Goal: Task Accomplishment & Management: Manage account settings

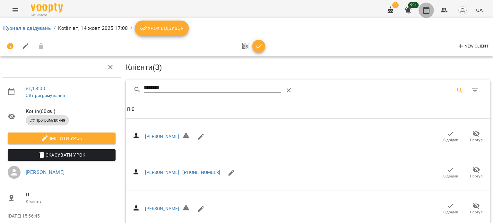
click at [428, 14] on button "button" at bounding box center [426, 10] width 15 height 15
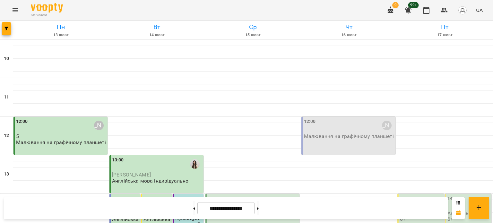
scroll to position [193, 0]
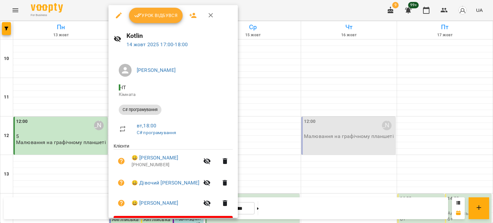
click at [191, 16] on icon "button" at bounding box center [193, 16] width 8 height 8
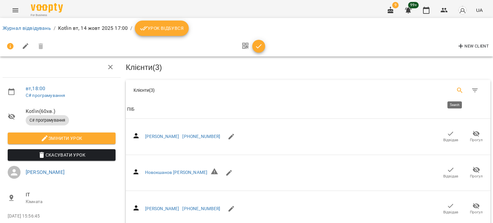
click at [458, 90] on icon "Search" at bounding box center [460, 90] width 5 height 5
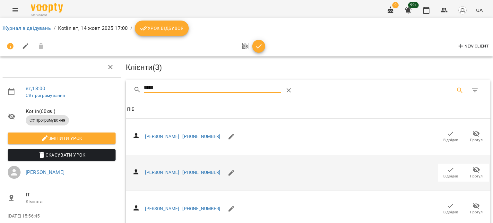
type input "*****"
click at [304, 172] on div "[PERSON_NAME] [PHONE_NUMBER] Відвідав Прогул" at bounding box center [308, 173] width 362 height 26
click at [444, 174] on span "Відвідав" at bounding box center [451, 176] width 15 height 5
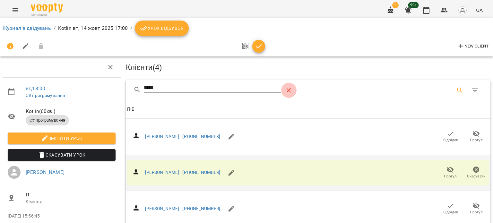
click at [288, 91] on icon "Table Toolbar" at bounding box center [289, 91] width 8 height 8
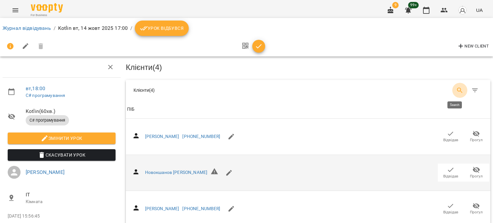
click at [458, 91] on icon "Search" at bounding box center [460, 90] width 5 height 5
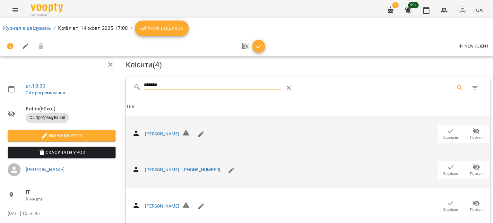
scroll to position [64, 0]
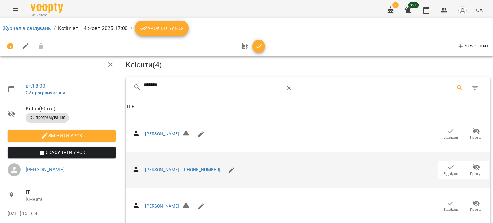
type input "*******"
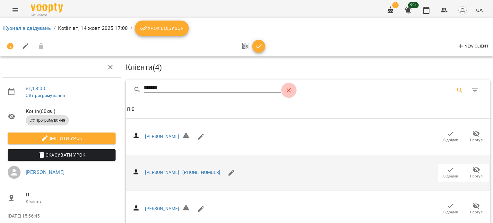
click at [289, 90] on icon "Table Toolbar" at bounding box center [289, 91] width 8 height 8
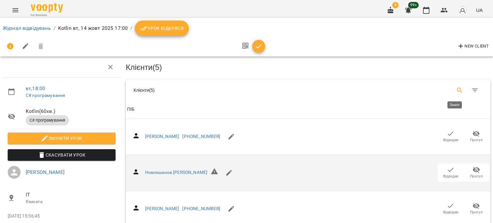
click at [457, 91] on icon "Search" at bounding box center [461, 91] width 8 height 8
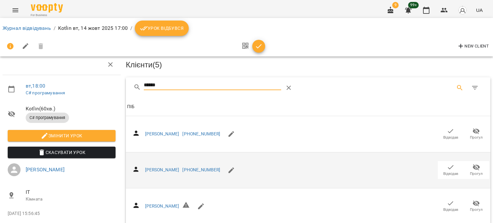
scroll to position [129, 0]
type input "******"
click at [172, 25] on span "Урок відбувся" at bounding box center [162, 28] width 44 height 8
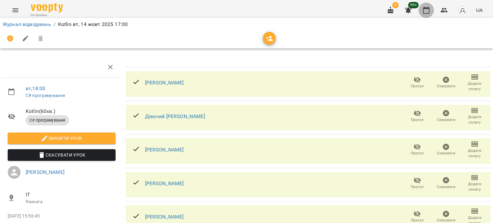
click at [426, 12] on icon "button" at bounding box center [427, 10] width 8 height 8
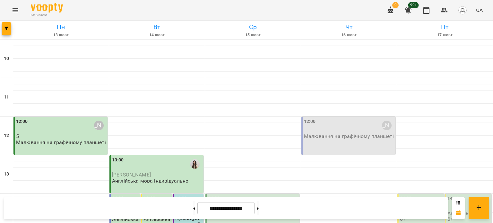
scroll to position [161, 0]
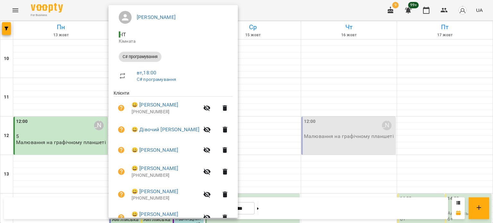
scroll to position [0, 0]
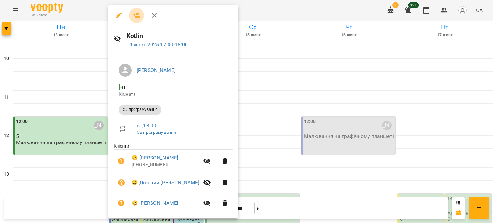
click at [138, 17] on icon "button" at bounding box center [136, 15] width 7 height 5
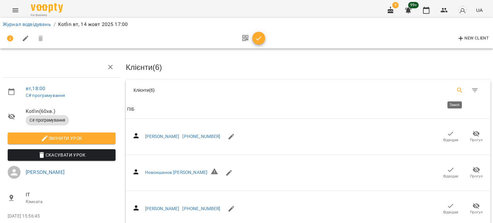
click at [458, 90] on icon "Search" at bounding box center [460, 90] width 5 height 5
type input "*"
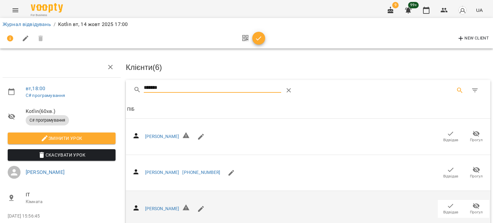
type input "*******"
click at [449, 207] on icon "button" at bounding box center [451, 206] width 5 height 4
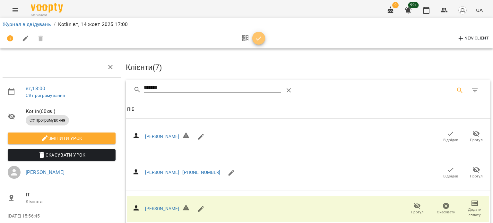
click at [256, 39] on icon "button" at bounding box center [258, 38] width 5 height 4
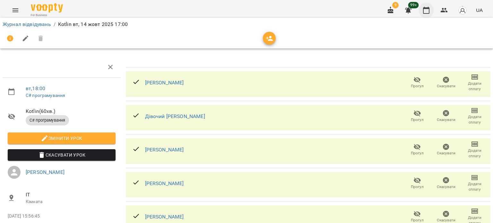
click at [426, 10] on icon "button" at bounding box center [427, 10] width 8 height 8
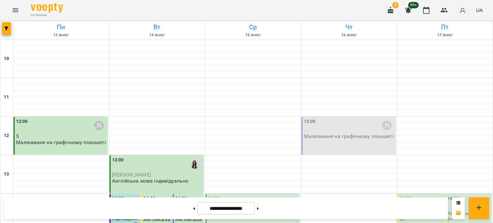
scroll to position [225, 0]
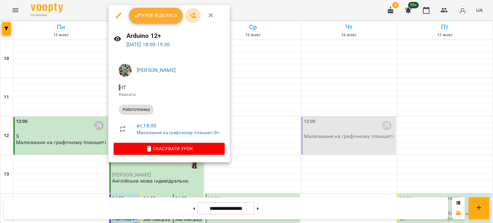
click at [191, 15] on icon "button" at bounding box center [193, 16] width 8 height 8
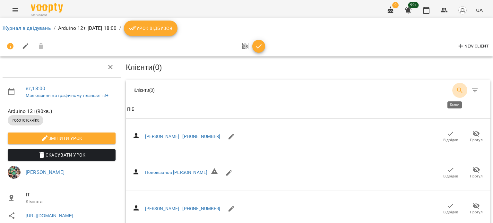
click at [457, 91] on icon "Search" at bounding box center [461, 91] width 8 height 8
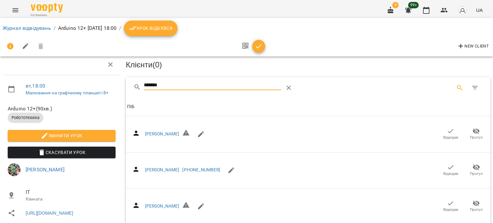
scroll to position [70, 0]
type input "*******"
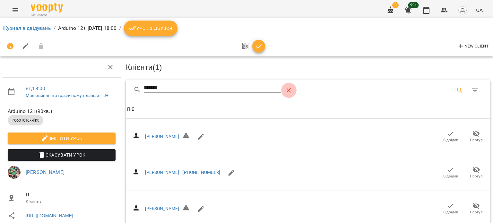
click at [289, 90] on icon "Table Toolbar" at bounding box center [289, 91] width 8 height 8
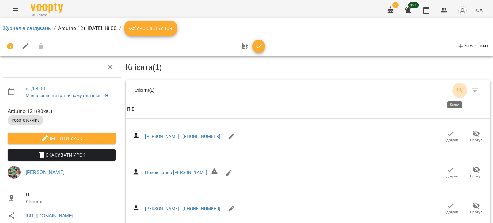
click at [457, 88] on icon "Search" at bounding box center [461, 91] width 8 height 8
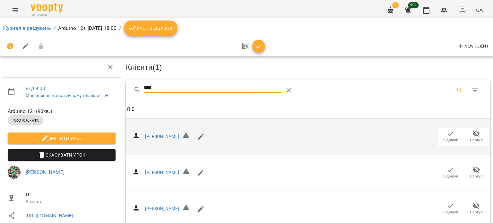
type input "****"
click at [447, 135] on icon "button" at bounding box center [451, 134] width 8 height 8
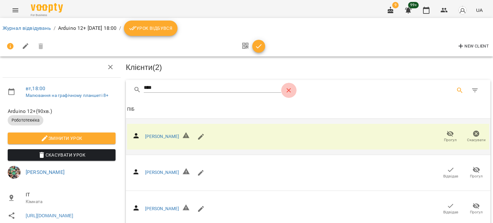
click at [290, 90] on icon "Table Toolbar" at bounding box center [289, 91] width 8 height 8
